Goal: Navigation & Orientation: Understand site structure

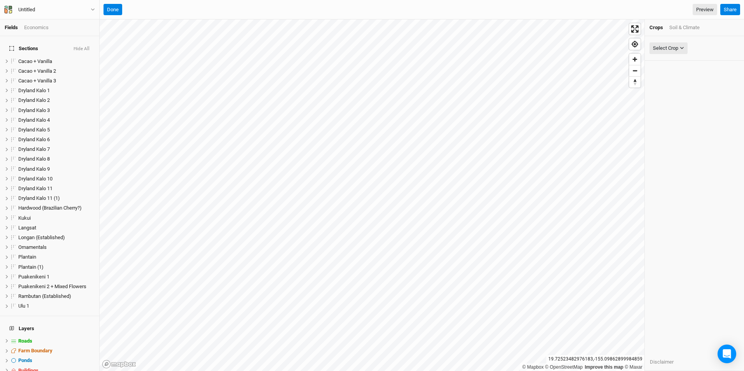
scroll to position [19, 0]
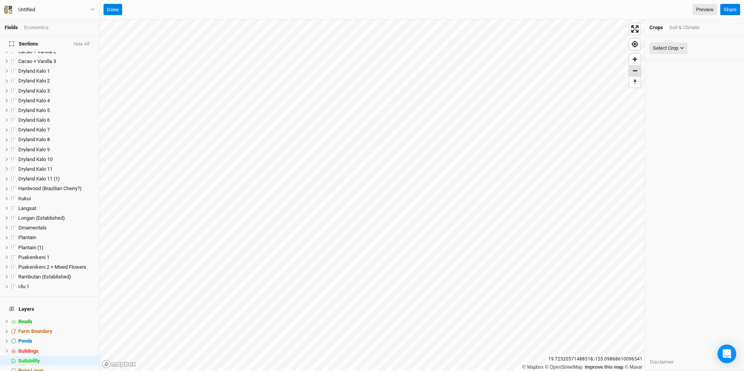
click at [639, 73] on span "Zoom out" at bounding box center [634, 70] width 11 height 11
click at [637, 73] on span "Zoom out" at bounding box center [634, 70] width 11 height 11
